Goal: Information Seeking & Learning: Find contact information

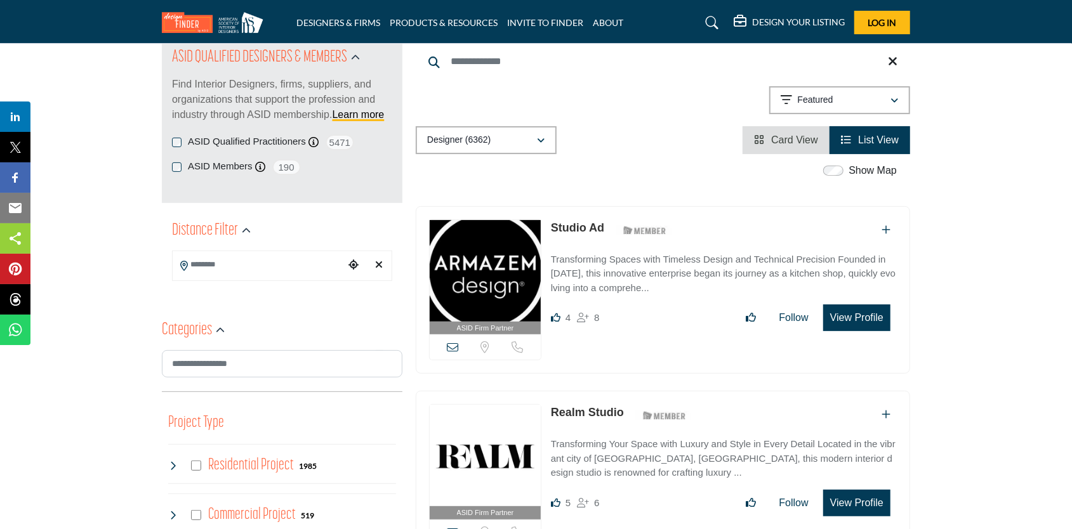
scroll to position [254, 0]
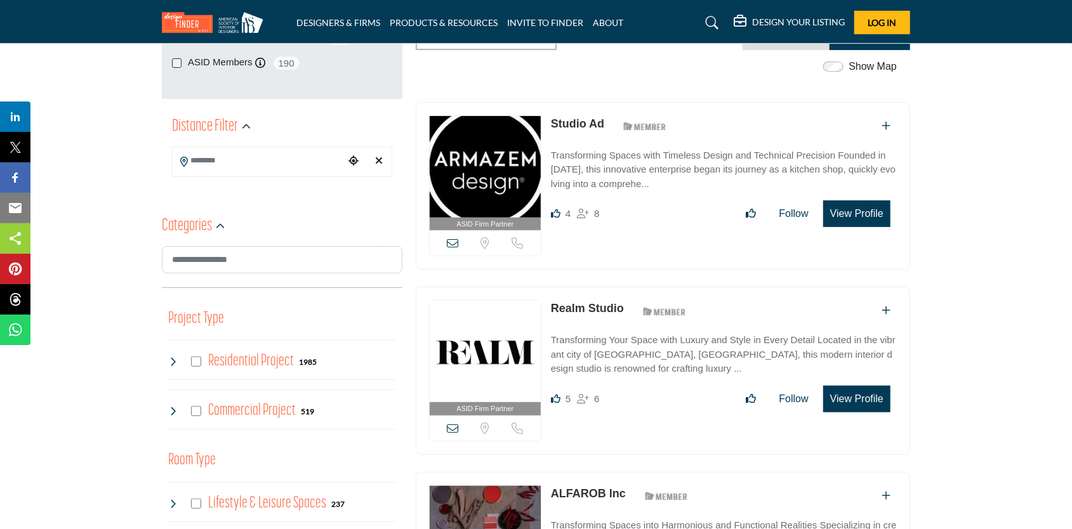
click at [508, 146] on img at bounding box center [485, 167] width 111 height 102
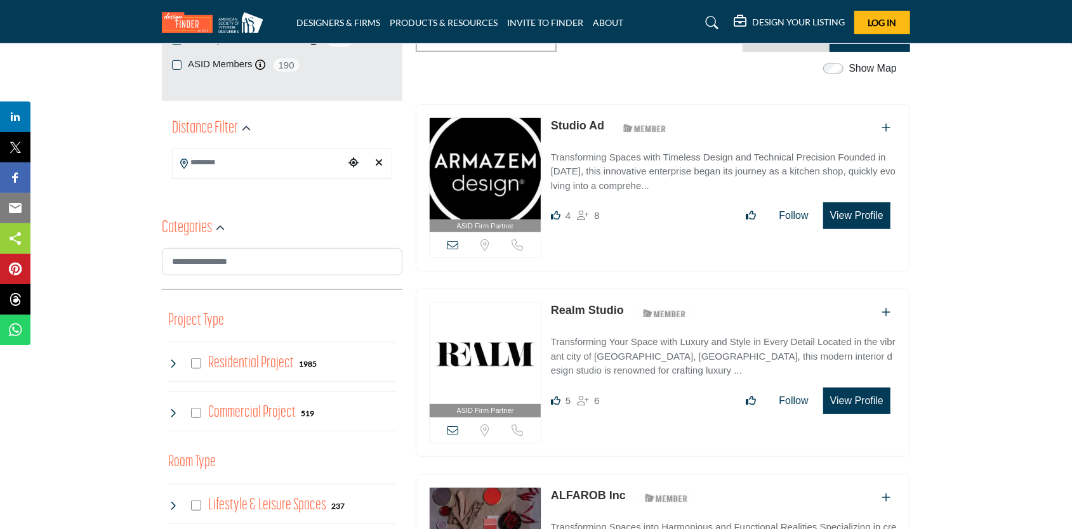
click at [857, 209] on button "View Profile" at bounding box center [856, 216] width 67 height 27
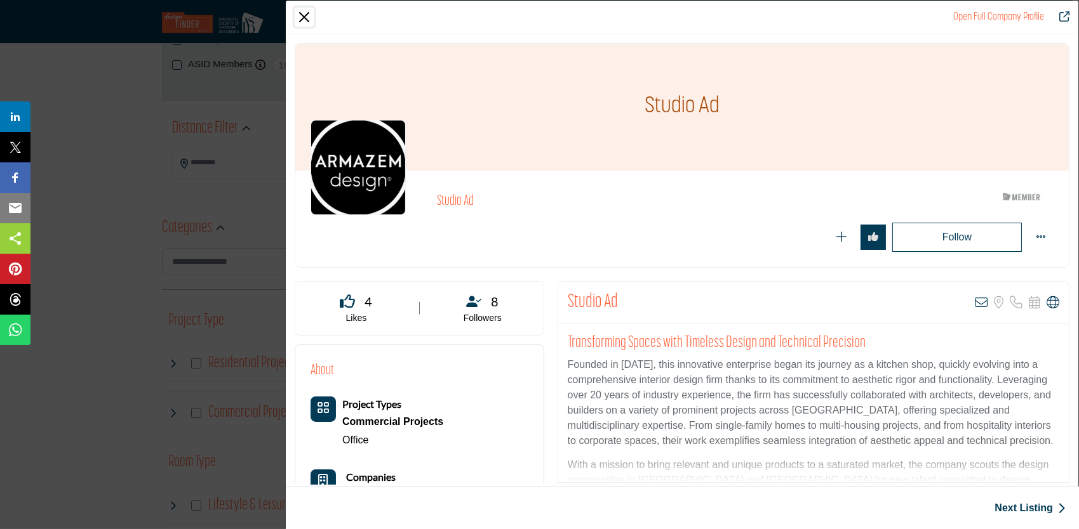
click at [305, 13] on button "Close" at bounding box center [304, 17] width 19 height 19
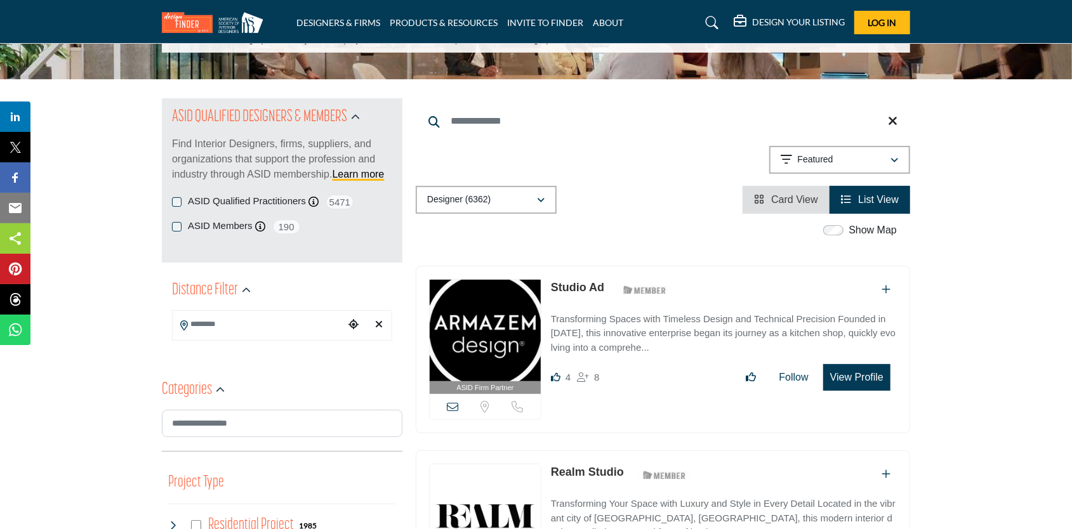
scroll to position [127, 0]
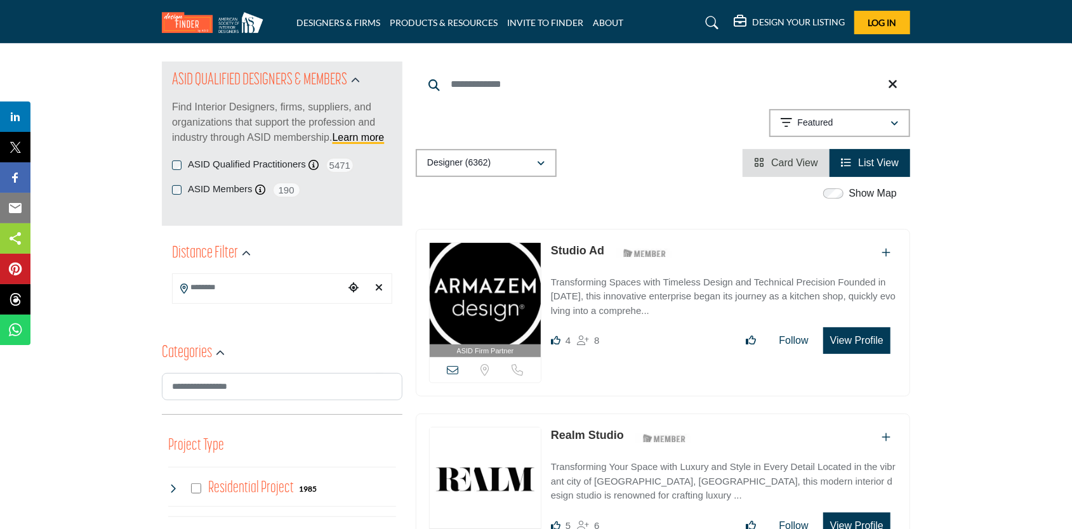
click at [269, 289] on input "Search Location" at bounding box center [258, 288] width 171 height 25
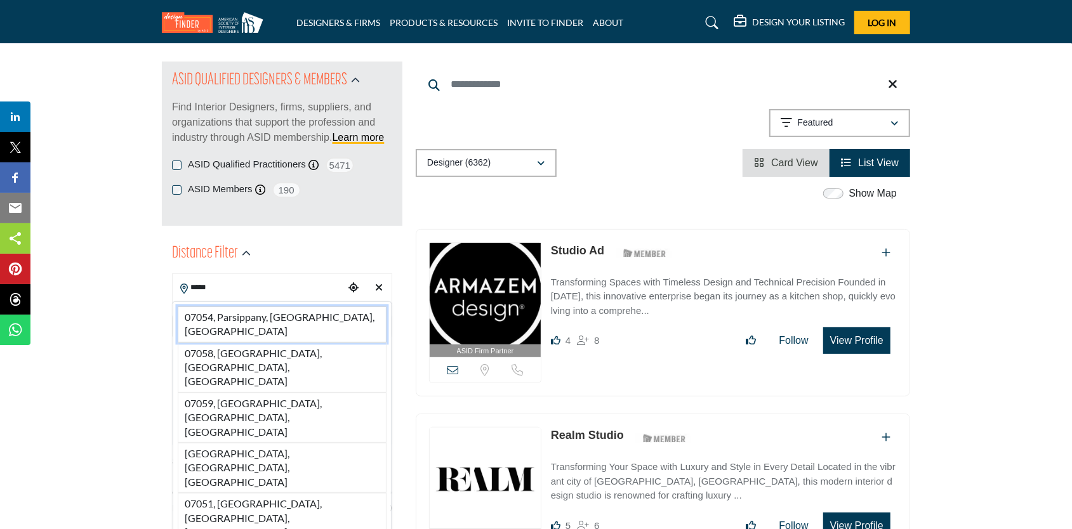
click at [270, 314] on li "07054, Parsippany, NJ, USA" at bounding box center [282, 325] width 209 height 36
click at [270, 317] on div "Select Country" at bounding box center [282, 326] width 220 height 27
type input "**********"
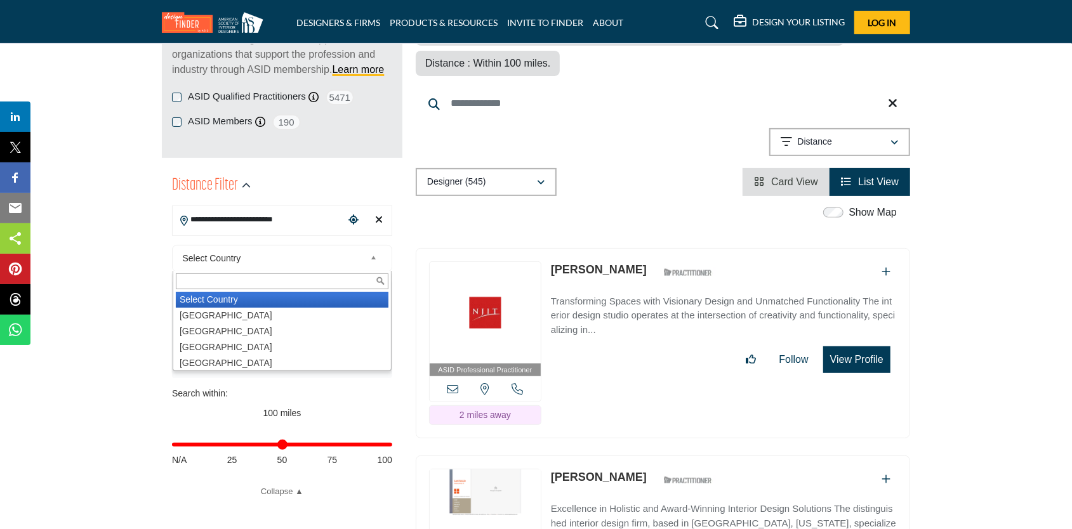
scroll to position [317, 0]
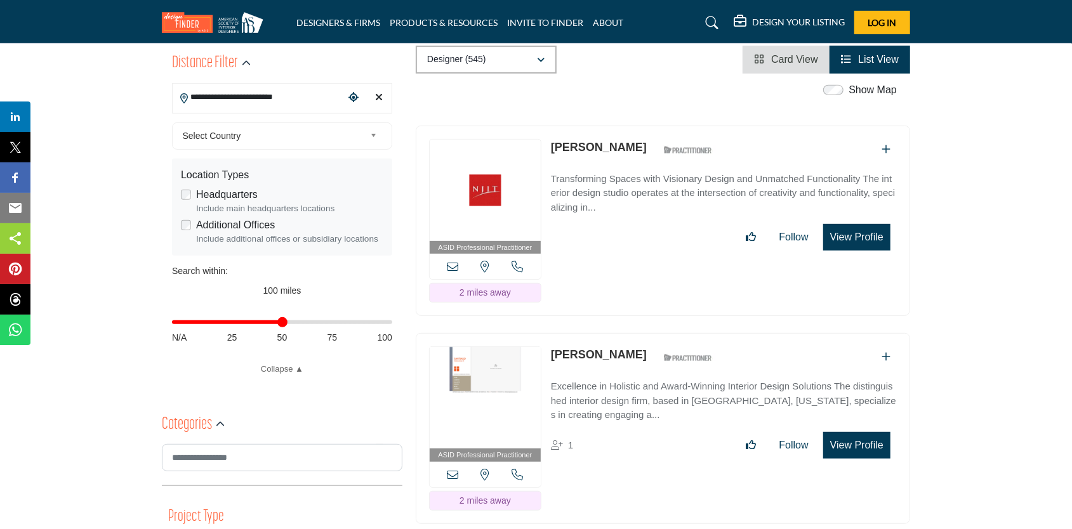
drag, startPoint x: 386, startPoint y: 324, endPoint x: 281, endPoint y: 331, distance: 105.6
type input "**"
click at [281, 324] on input "Distance in miles" at bounding box center [282, 322] width 220 height 3
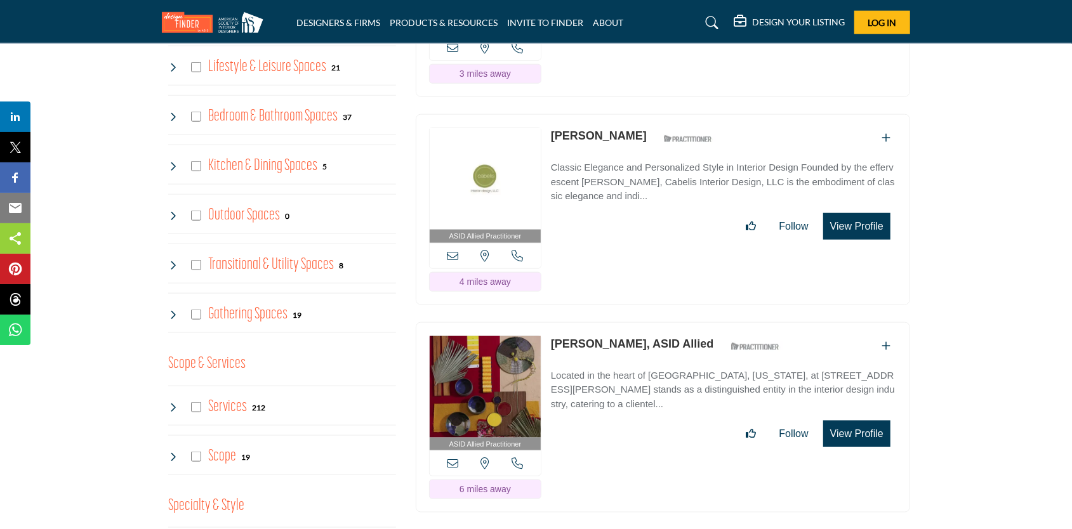
scroll to position [825, 0]
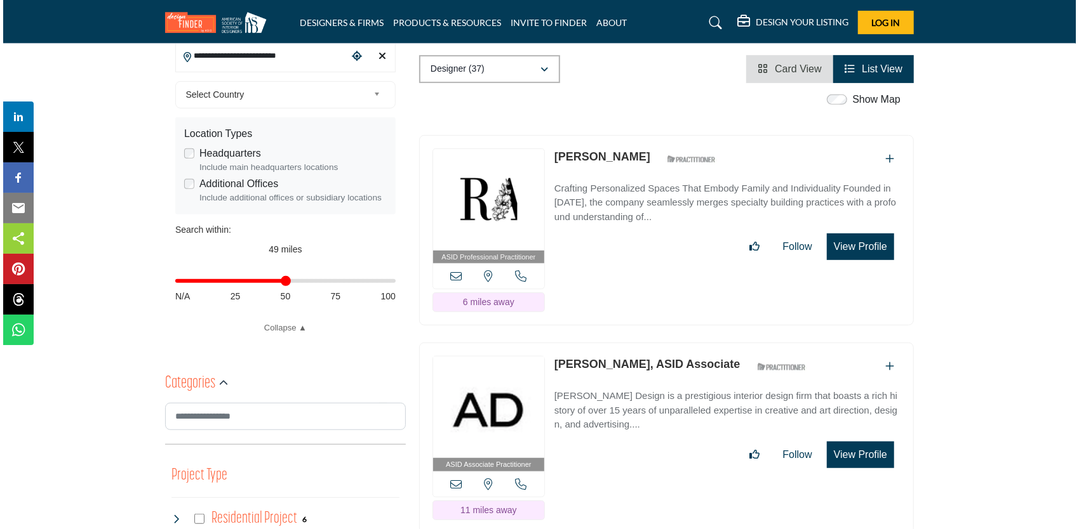
scroll to position [381, 0]
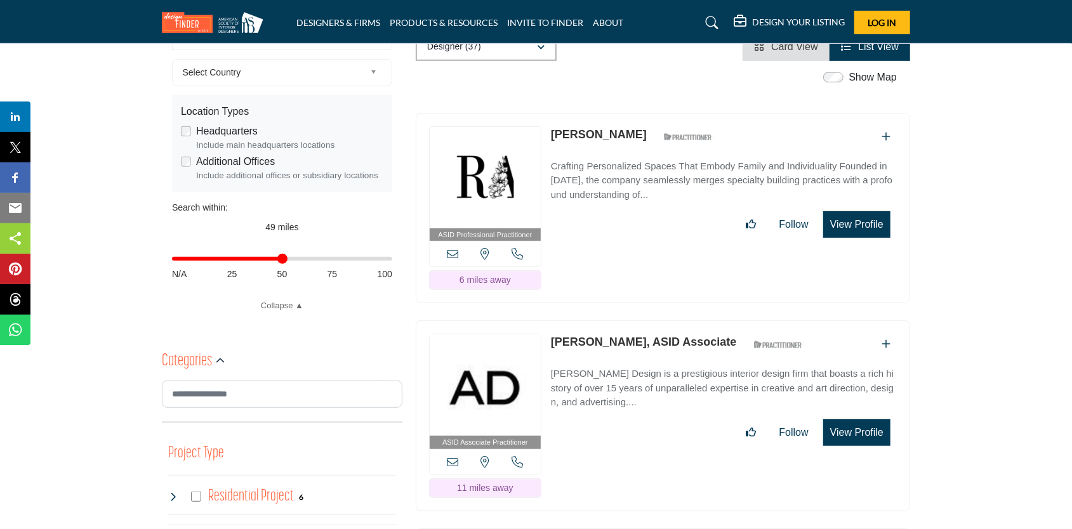
click at [849, 211] on button "View Profile" at bounding box center [856, 224] width 67 height 27
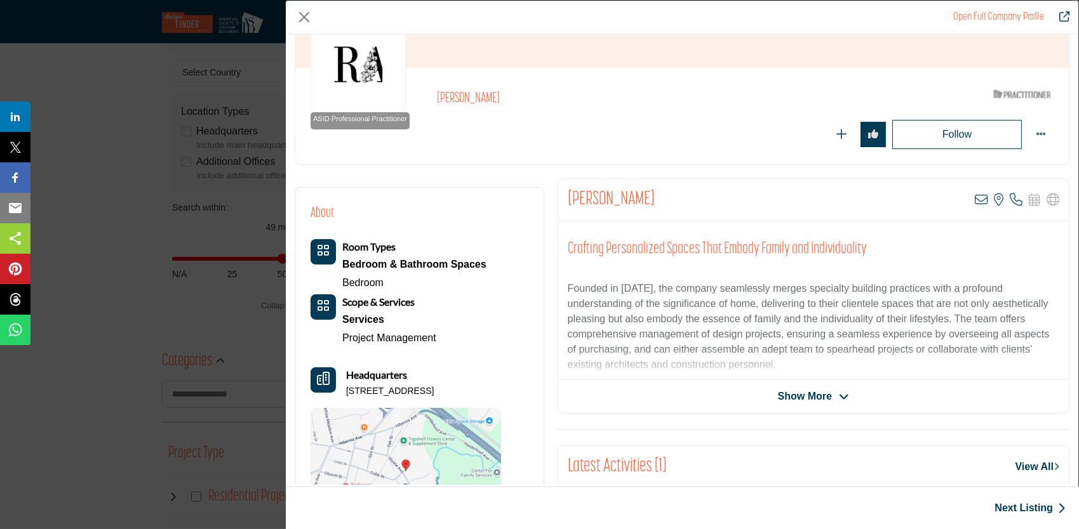
scroll to position [18, 0]
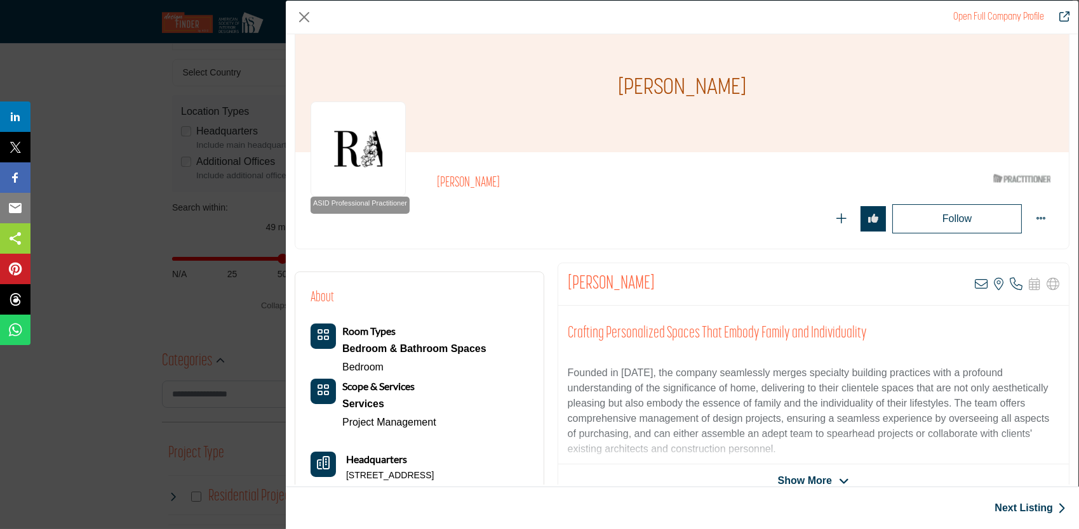
click at [821, 474] on span "Show More" at bounding box center [805, 481] width 54 height 15
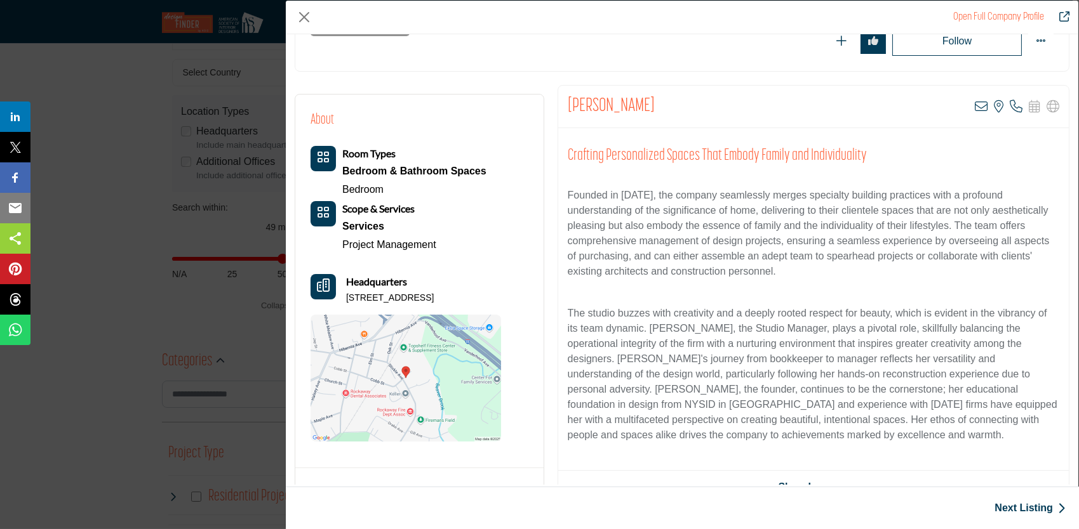
scroll to position [82, 0]
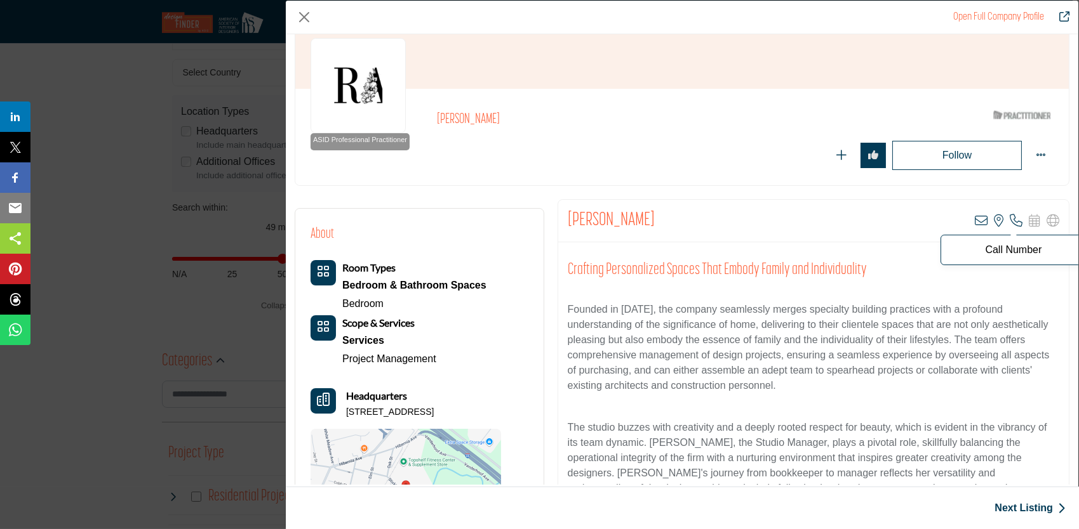
click at [1009, 217] on icon "Company Data Modal" at bounding box center [1015, 221] width 13 height 13
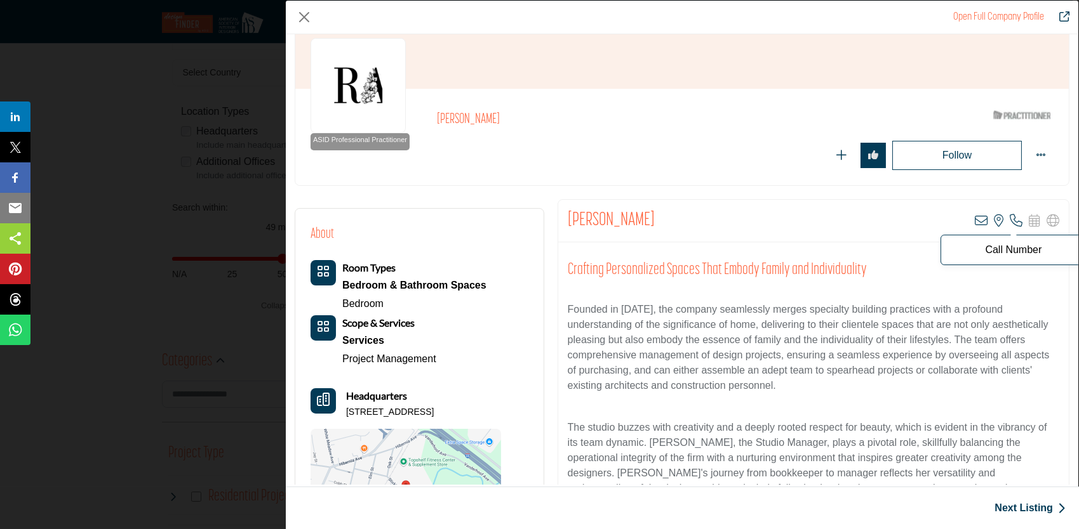
click at [1011, 251] on p "Call Number" at bounding box center [1013, 250] width 132 height 10
click at [1009, 218] on icon "Company Data Modal" at bounding box center [1015, 221] width 13 height 13
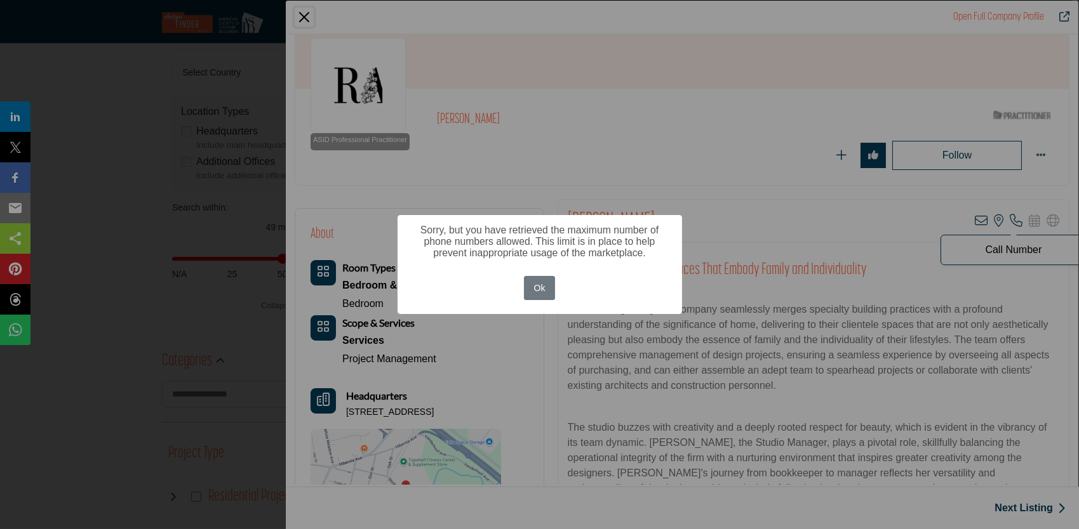
click at [1009, 218] on div "× Sorry, but you have retrieved the maximum number of phone numbers allowed. Th…" at bounding box center [539, 264] width 1079 height 529
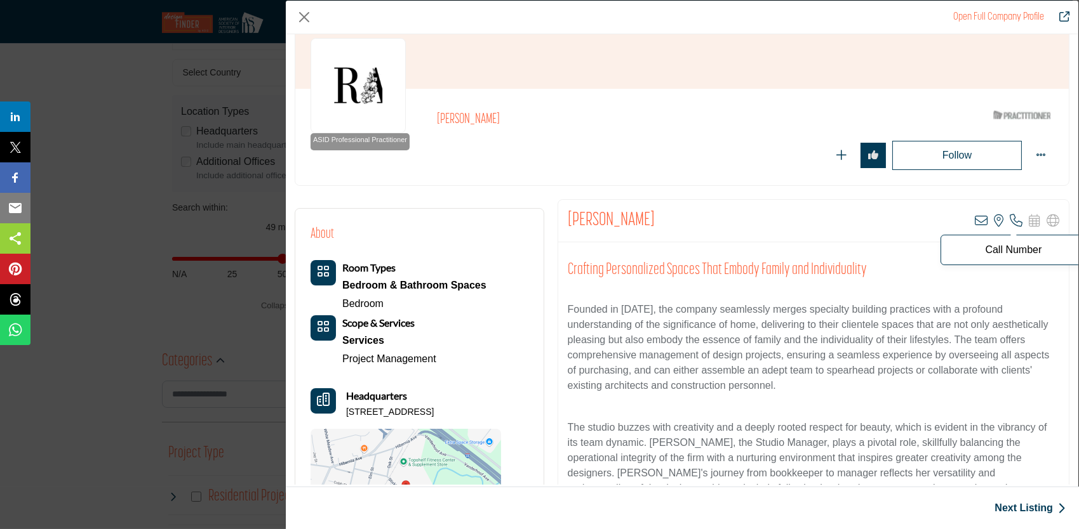
click at [1009, 218] on icon "Company Data Modal" at bounding box center [1015, 221] width 13 height 13
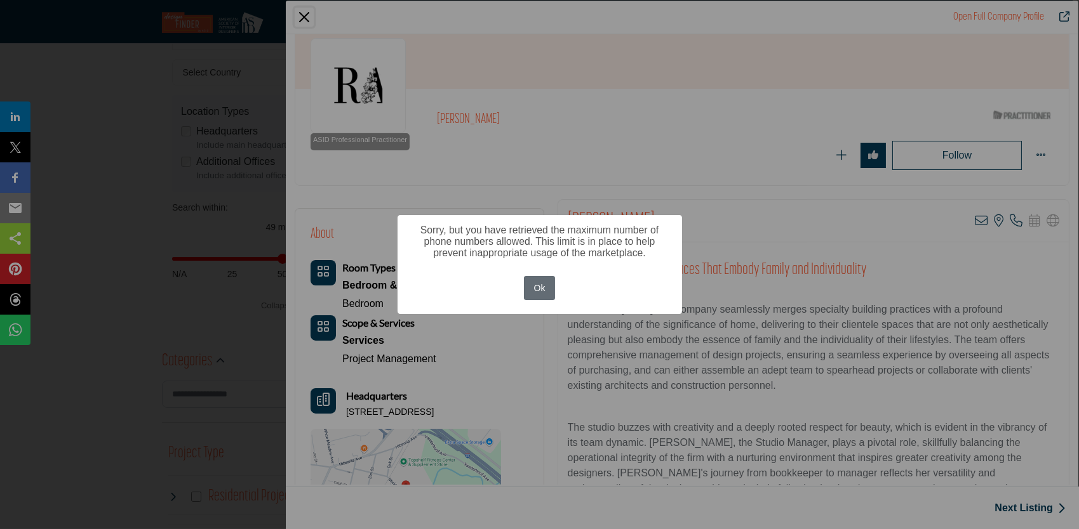
click at [547, 288] on button "Ok" at bounding box center [539, 288] width 31 height 25
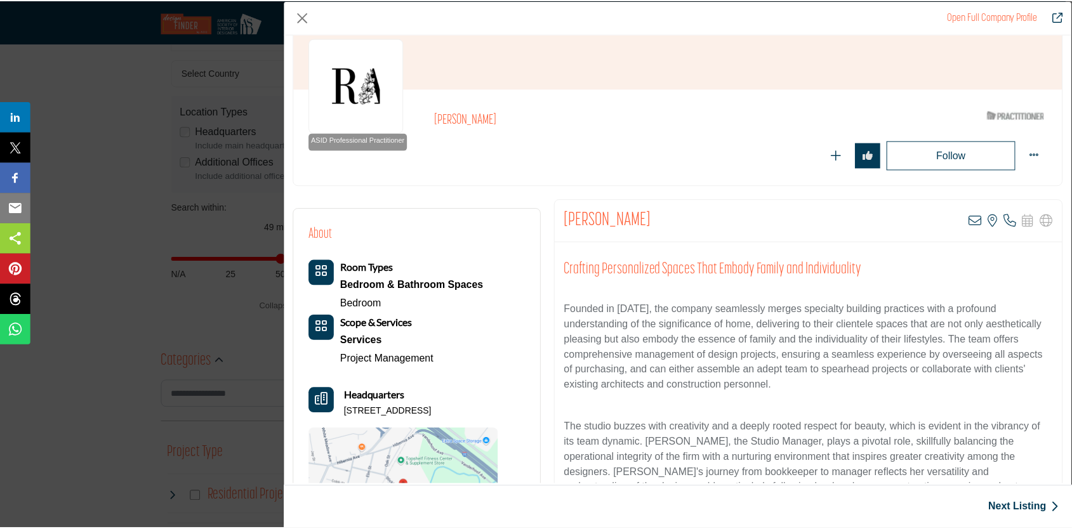
scroll to position [623, 0]
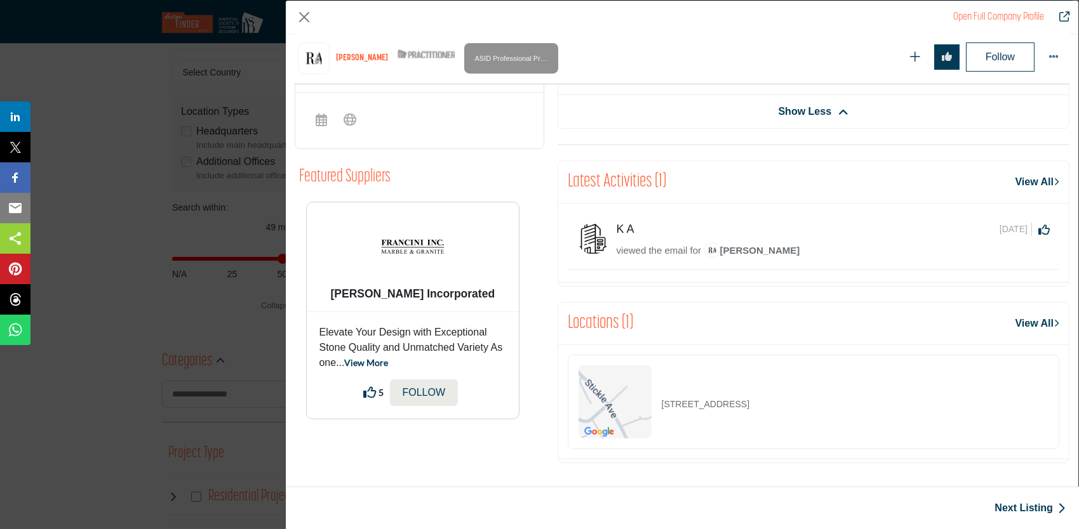
click at [159, 336] on div "Open Full Company Profile Brittany Rae ASID Qualified Practitioner who validate…" at bounding box center [539, 264] width 1079 height 529
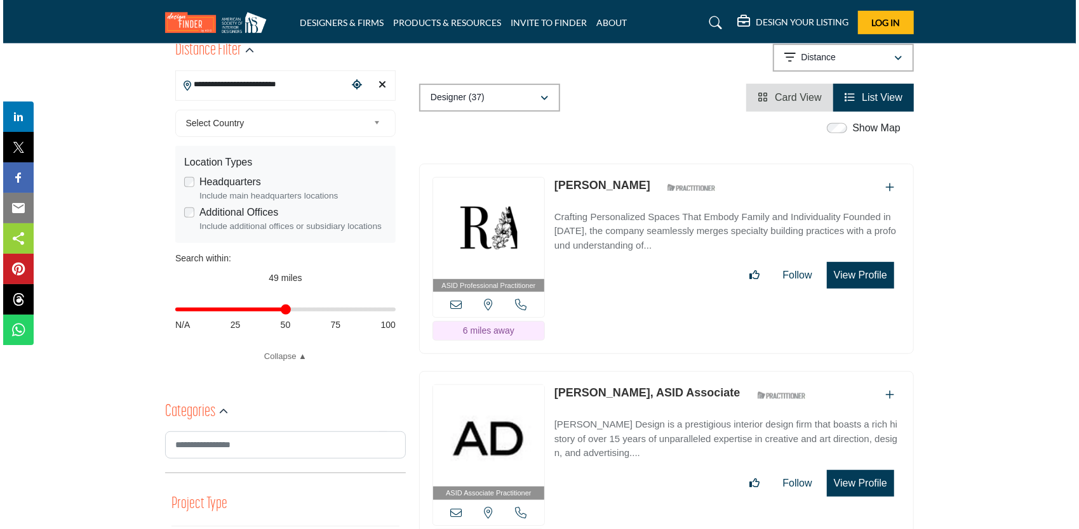
scroll to position [317, 0]
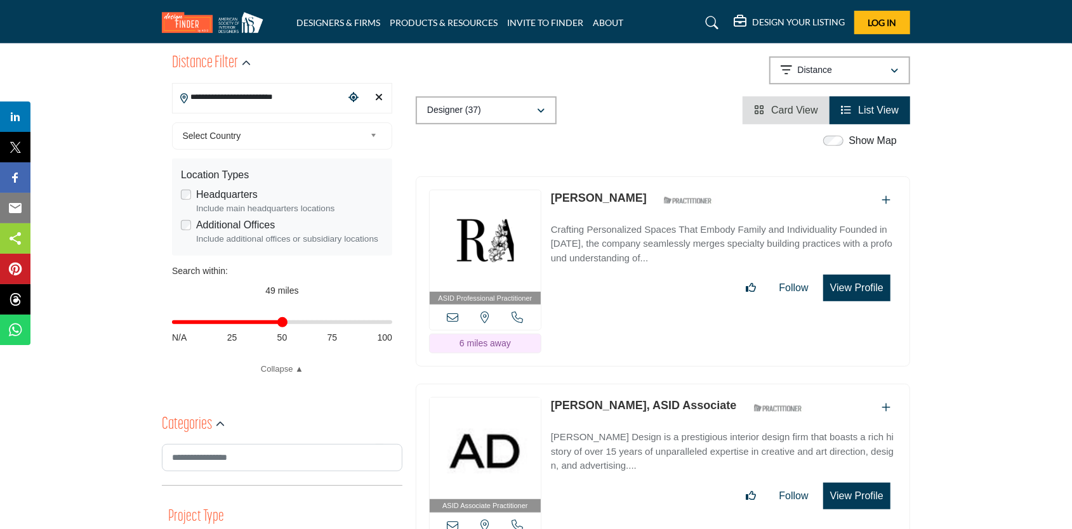
click at [847, 275] on button "View Profile" at bounding box center [856, 288] width 67 height 27
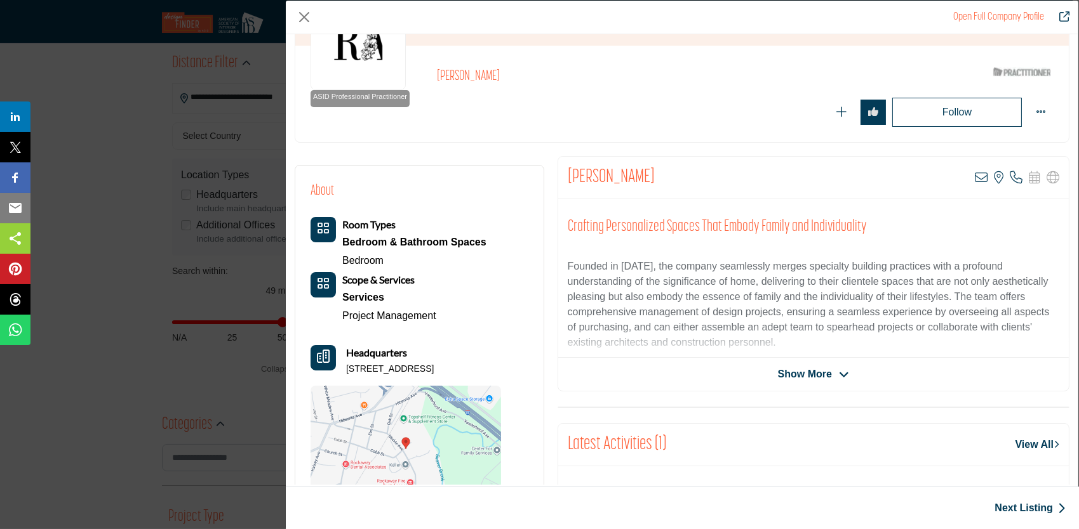
scroll to position [127, 0]
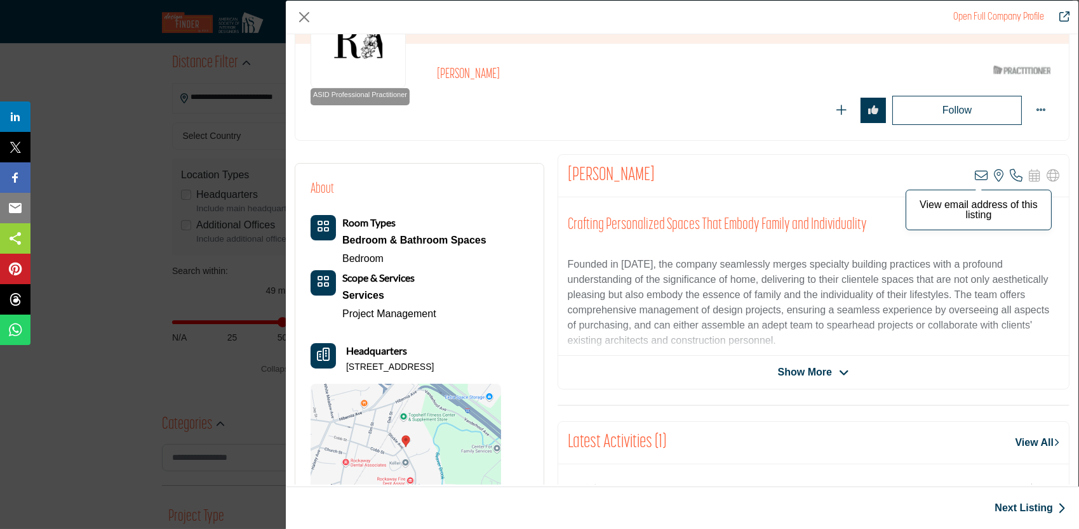
click at [974, 172] on icon "Company Data Modal" at bounding box center [980, 175] width 13 height 13
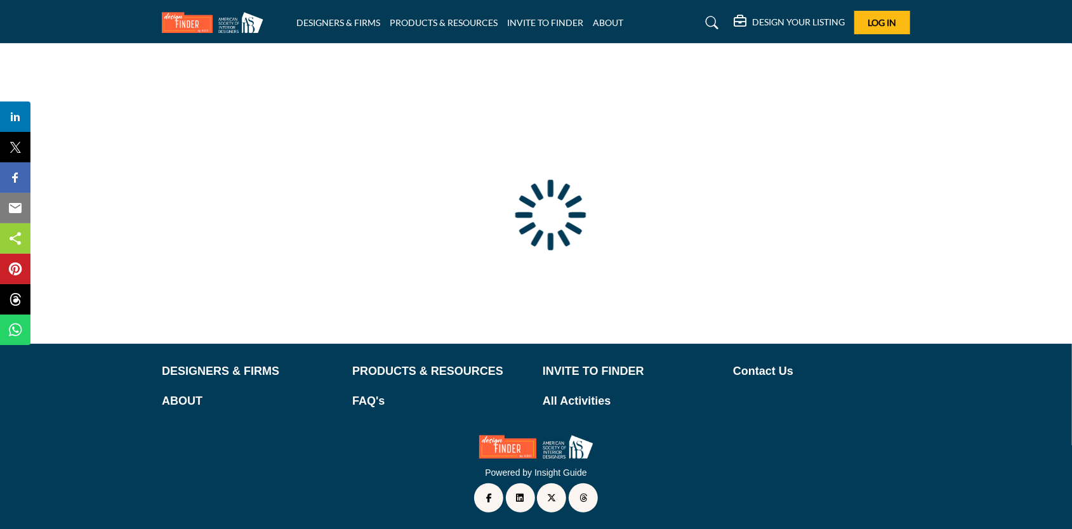
scroll to position [39, 0]
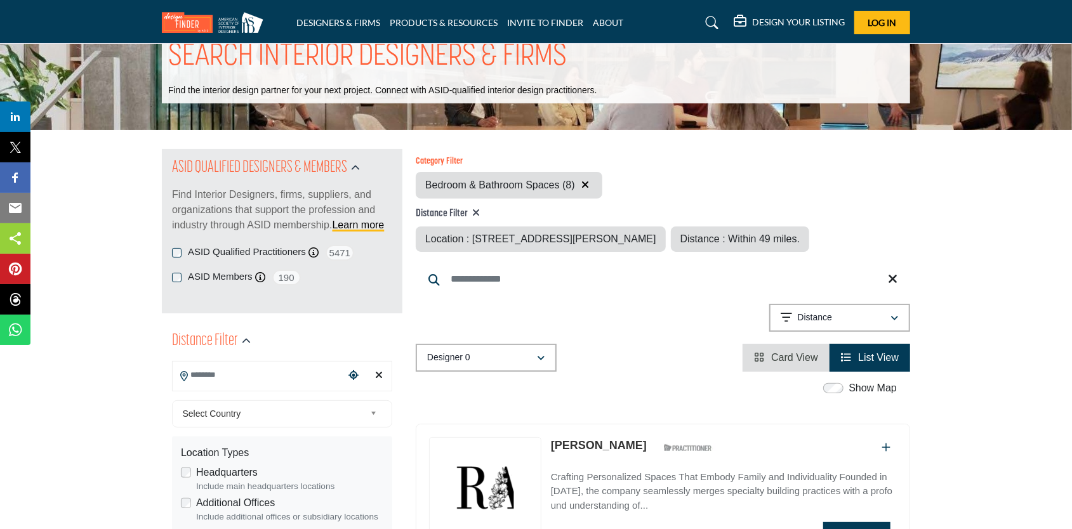
type input "**********"
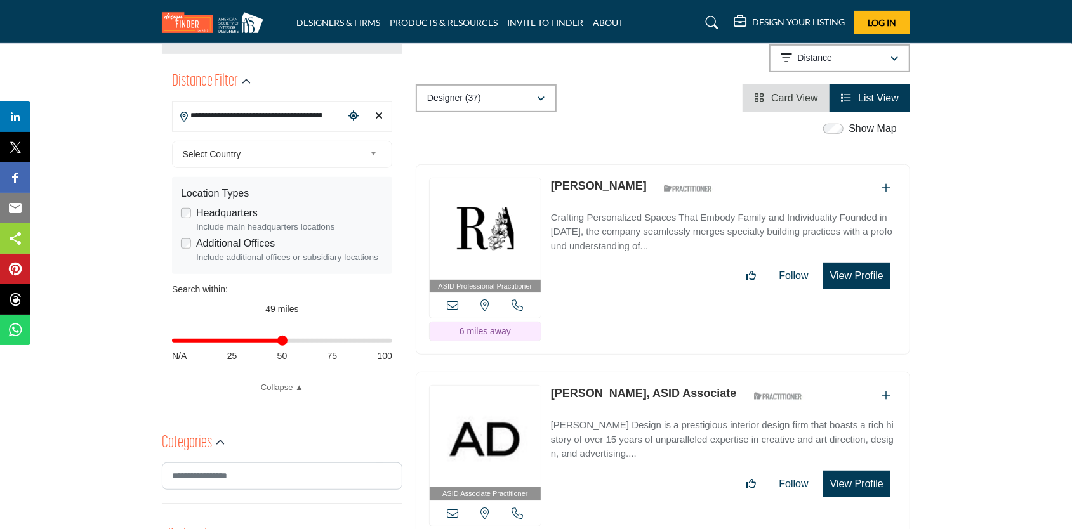
scroll to position [317, 0]
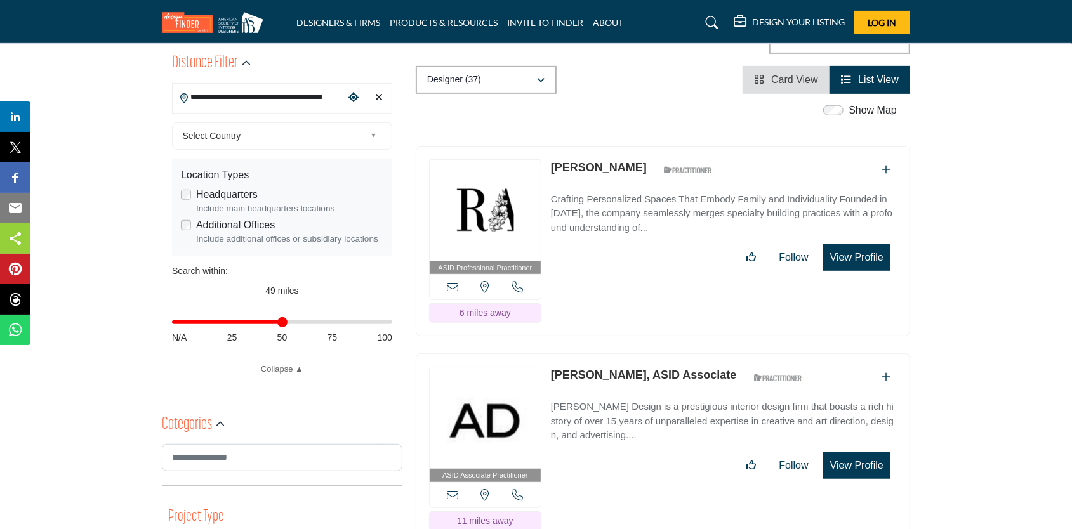
click at [580, 194] on p "Crafting Personalized Spaces That Embody Family and Individuality Founded in 20…" at bounding box center [724, 213] width 346 height 43
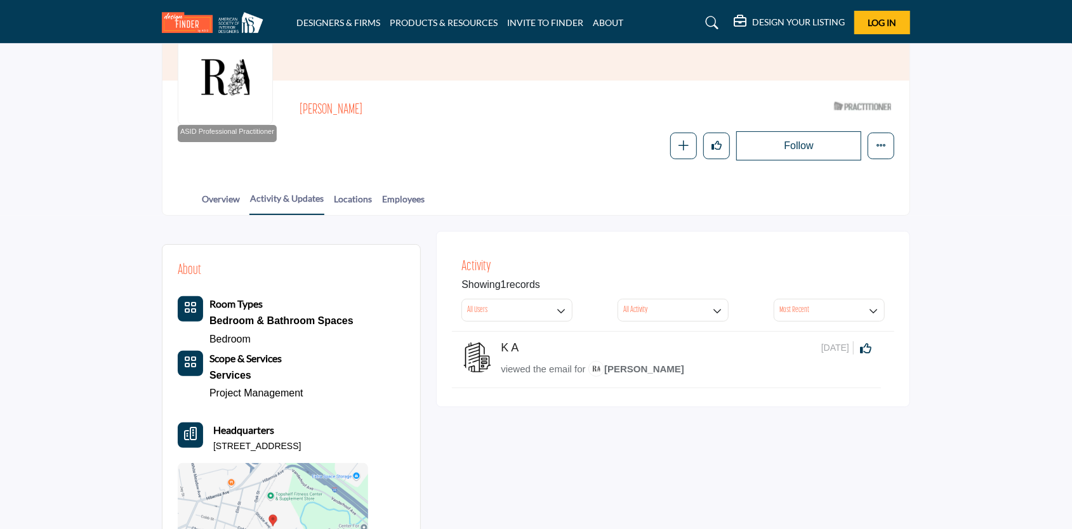
scroll to position [63, 0]
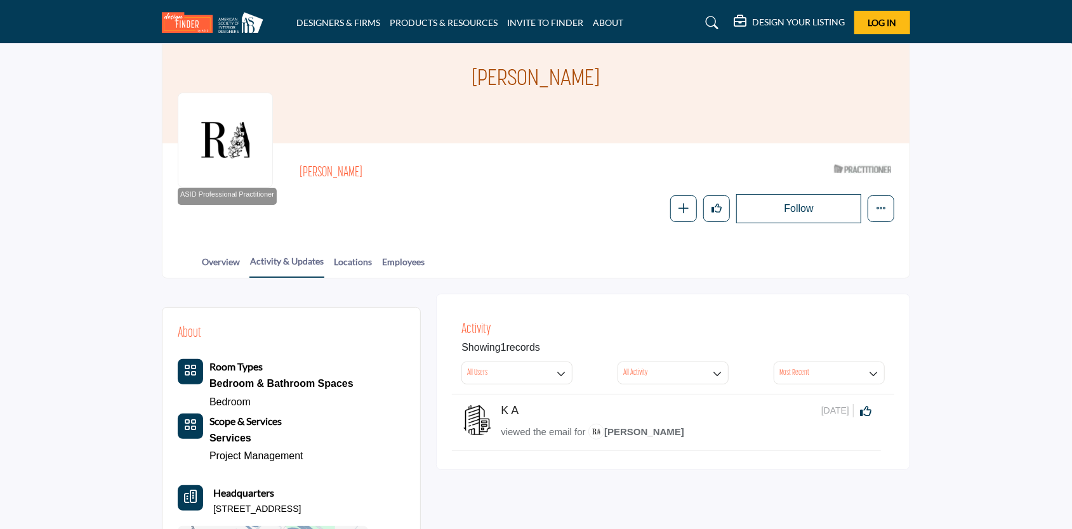
click at [0, 0] on div at bounding box center [0, 0] width 0 height 0
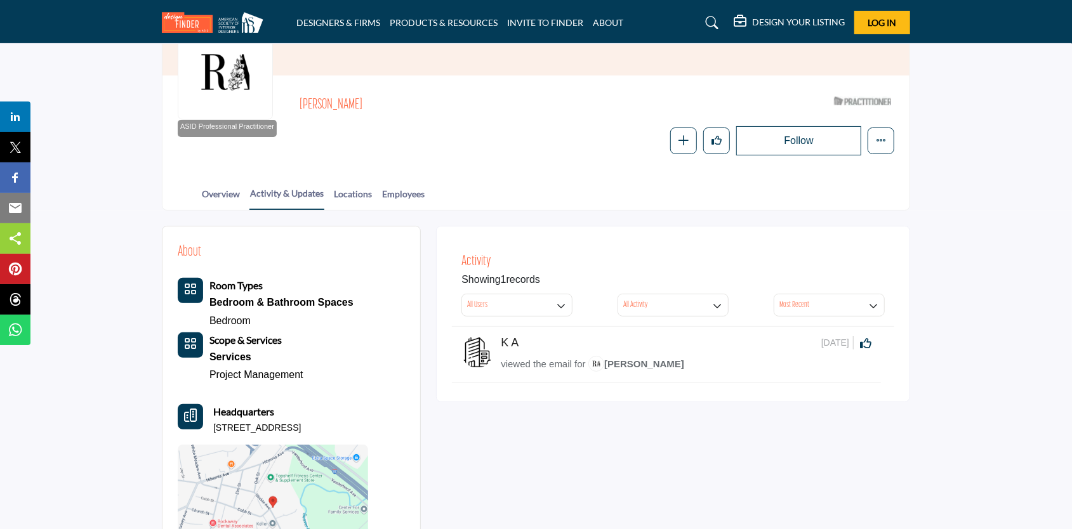
scroll to position [190, 0]
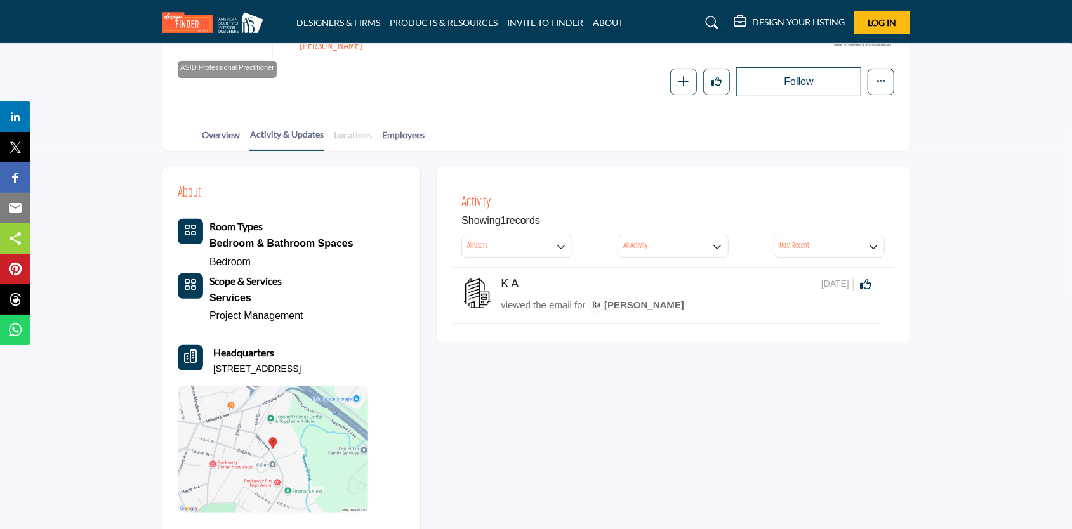
click at [353, 134] on link "Locations" at bounding box center [352, 139] width 39 height 22
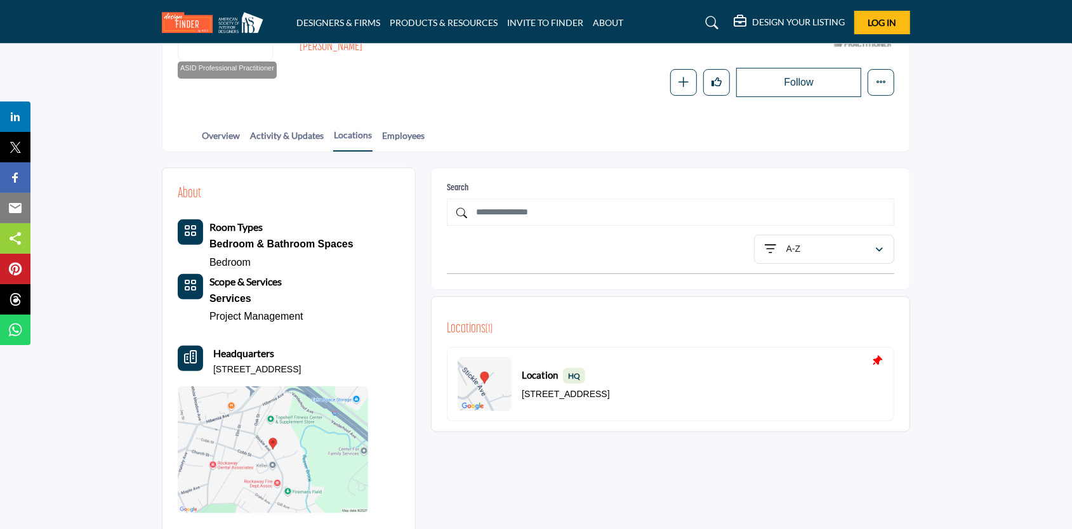
scroll to position [177, 0]
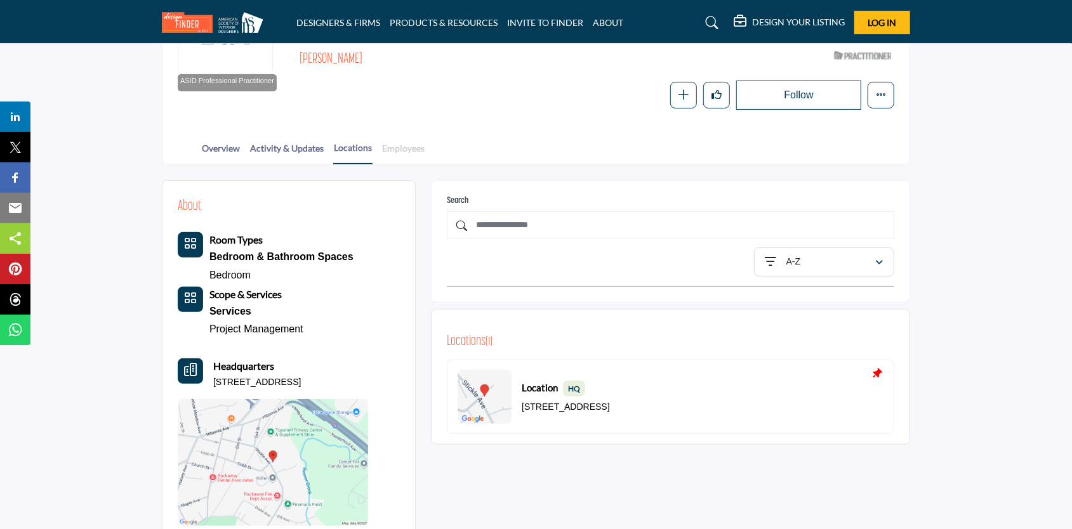
click at [401, 148] on link "Employees" at bounding box center [404, 153] width 44 height 22
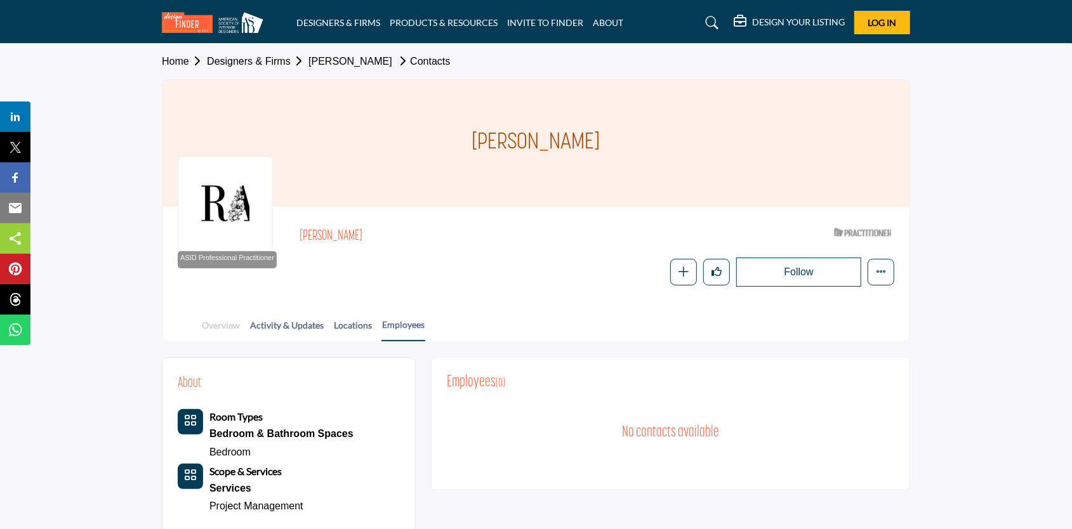
click at [209, 323] on link "Overview" at bounding box center [220, 330] width 39 height 22
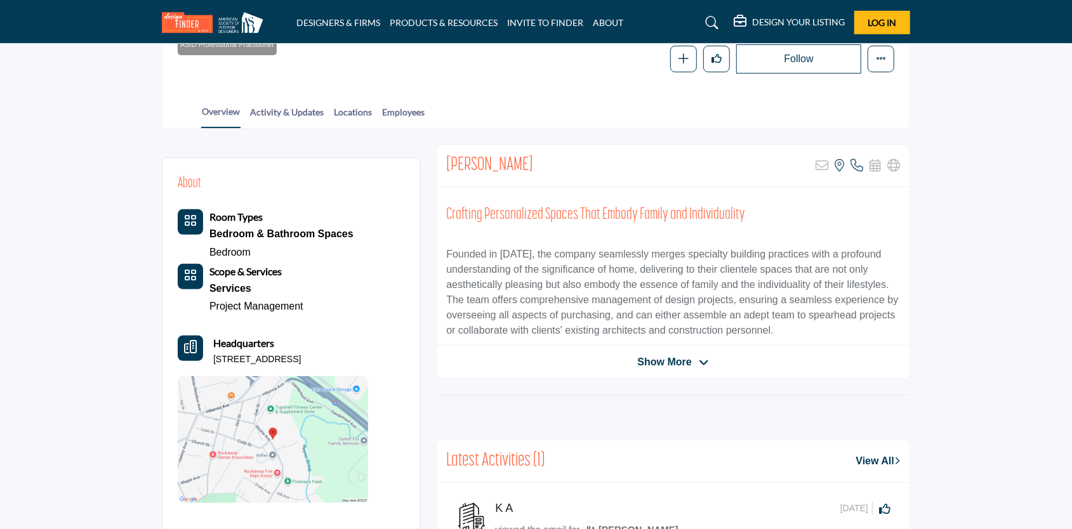
scroll to position [254, 0]
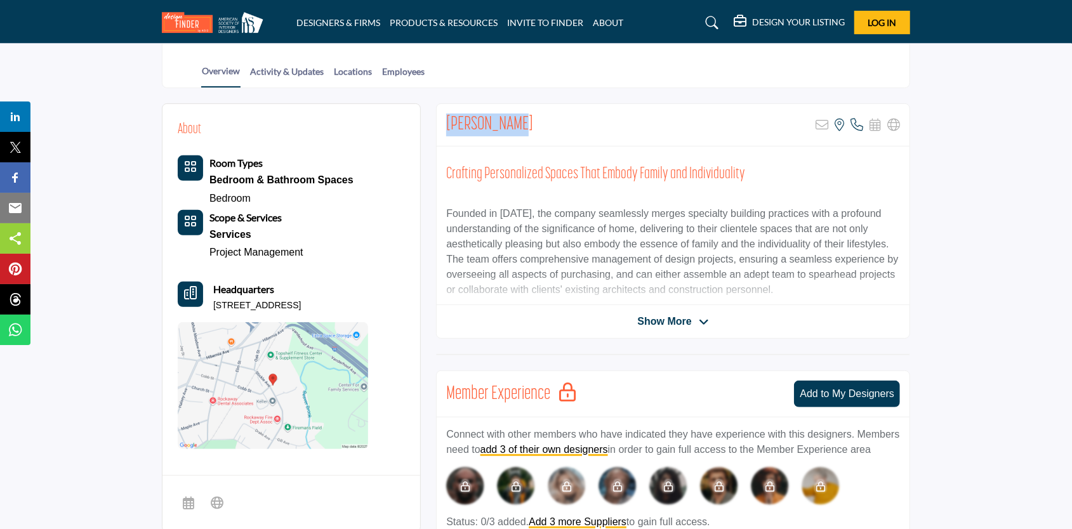
drag, startPoint x: 449, startPoint y: 116, endPoint x: 510, endPoint y: 120, distance: 61.1
click at [510, 120] on h2 "[PERSON_NAME]" at bounding box center [489, 125] width 87 height 23
drag, startPoint x: 510, startPoint y: 120, endPoint x: 498, endPoint y: 123, distance: 12.5
copy h2 "[PERSON_NAME]"
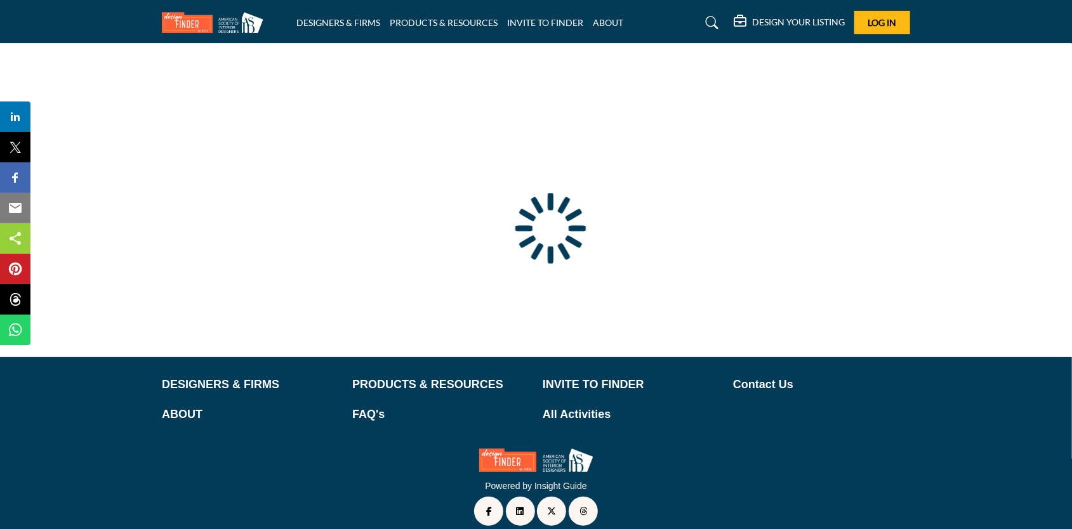
scroll to position [39, 0]
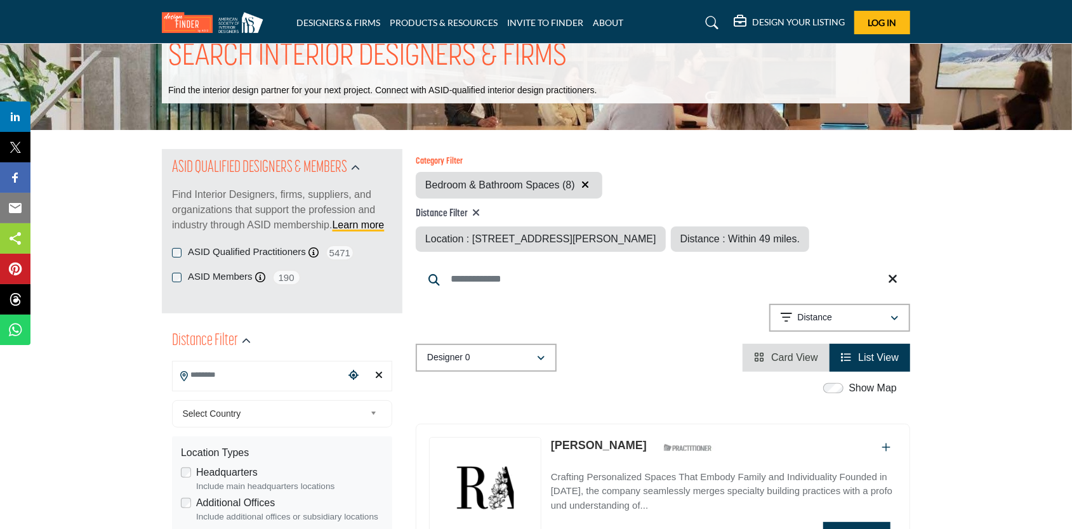
type input "**********"
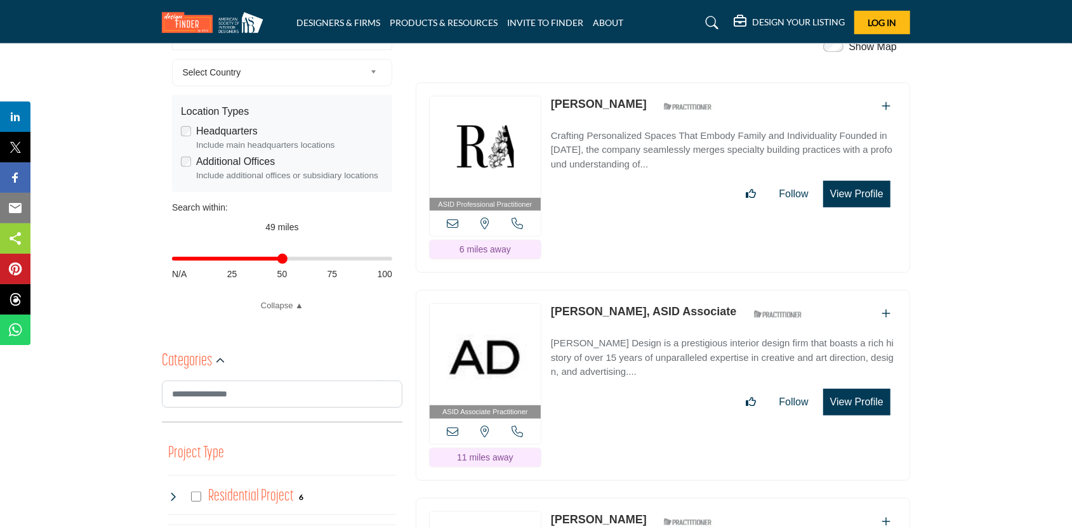
scroll to position [571, 0]
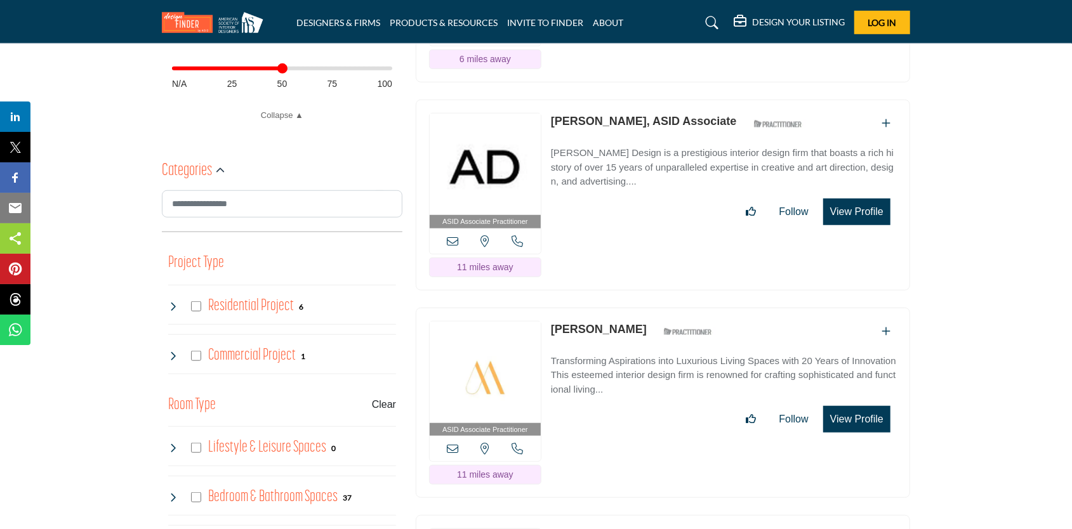
click at [611, 328] on link "[PERSON_NAME]" at bounding box center [599, 329] width 96 height 13
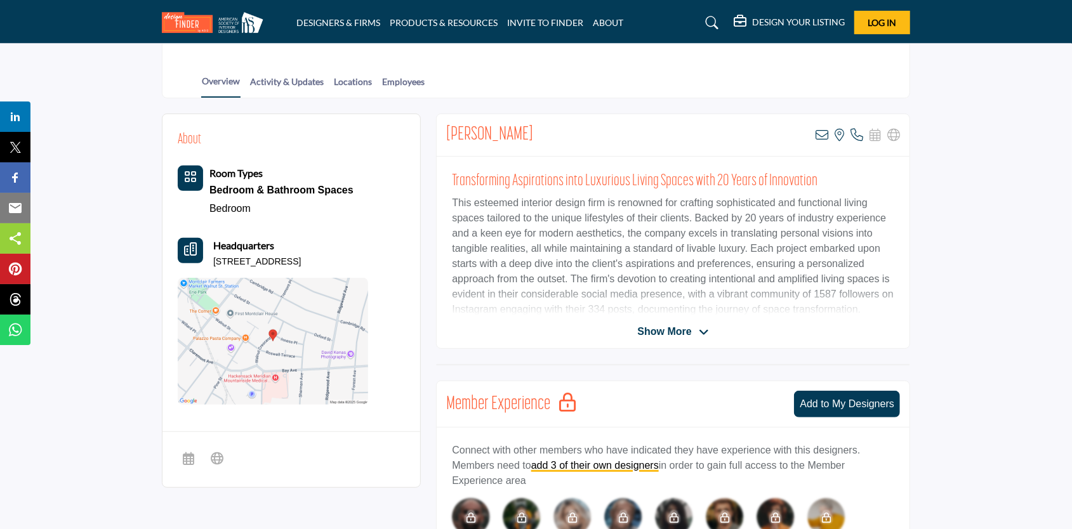
scroll to position [190, 0]
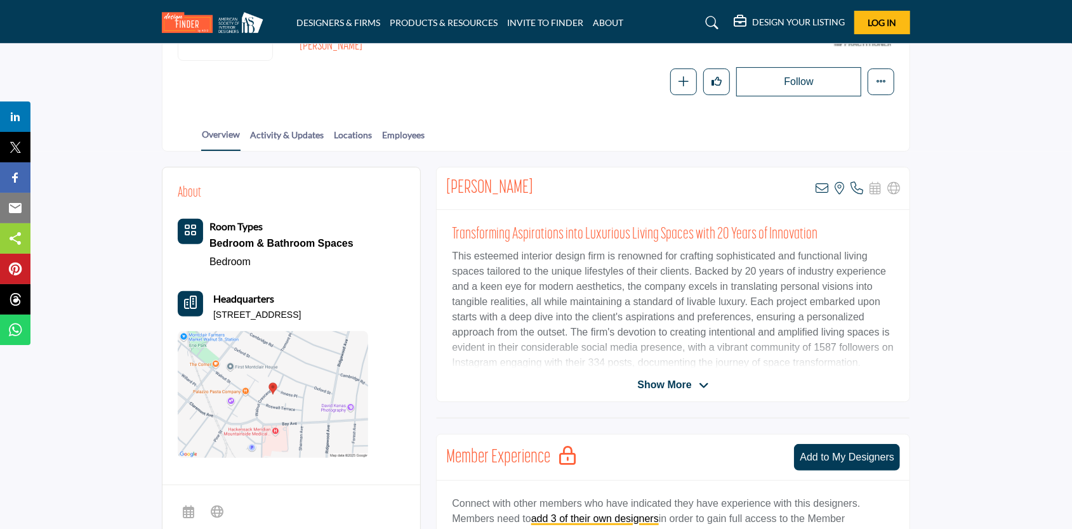
drag, startPoint x: 446, startPoint y: 182, endPoint x: 540, endPoint y: 179, distance: 93.4
click at [540, 179] on div "[PERSON_NAME] View email address of this listing View the location of this list…" at bounding box center [673, 189] width 473 height 43
copy h2 "[PERSON_NAME]"
